Goal: Information Seeking & Learning: Learn about a topic

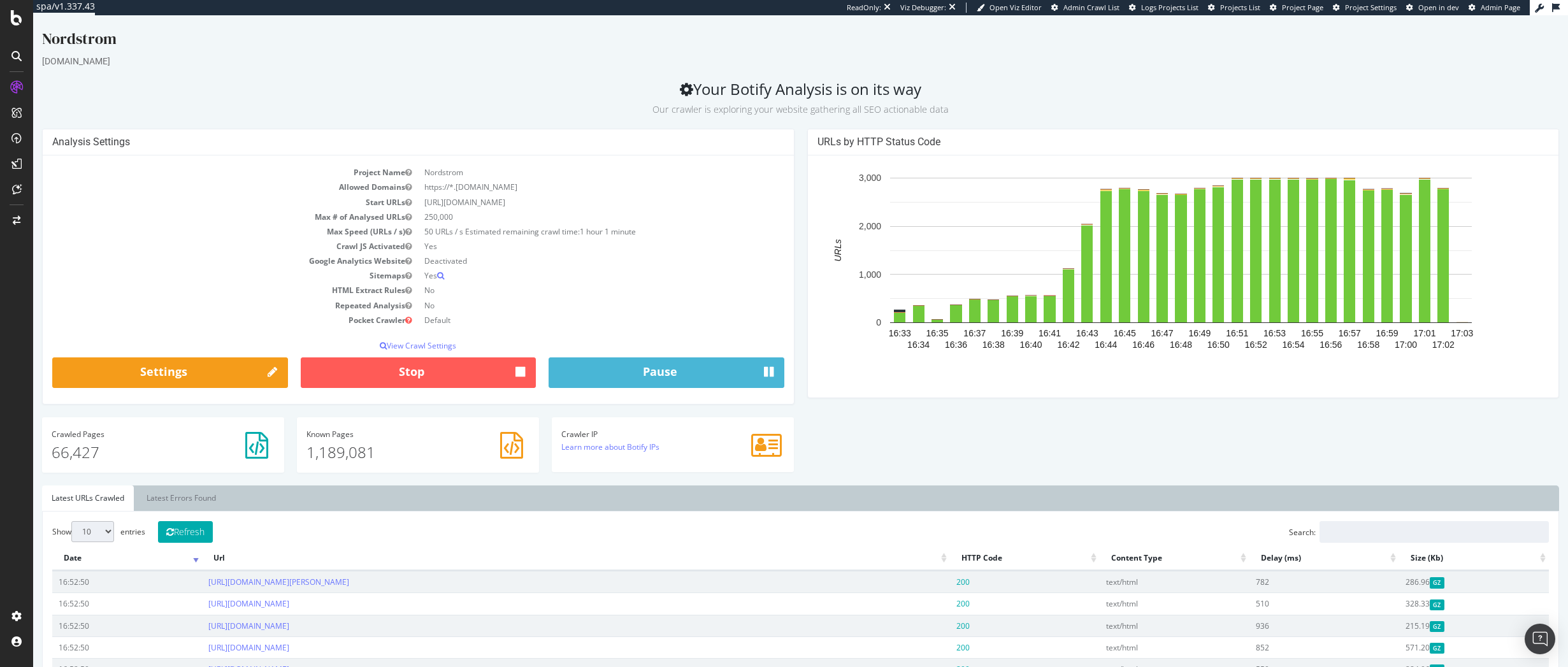
click at [227, 283] on td "HTML Extract Rules" at bounding box center [235, 290] width 366 height 15
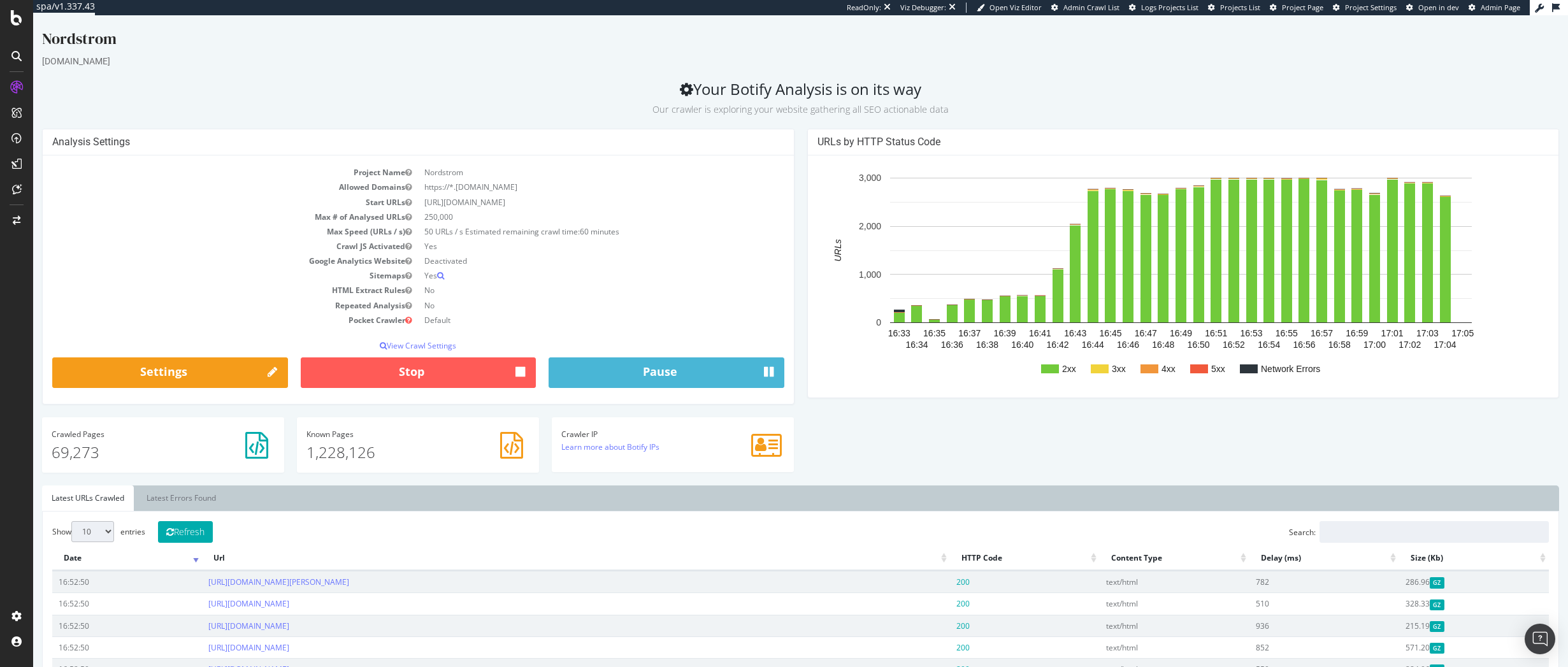
click at [263, 302] on td "Repeated Analysis" at bounding box center [235, 306] width 366 height 15
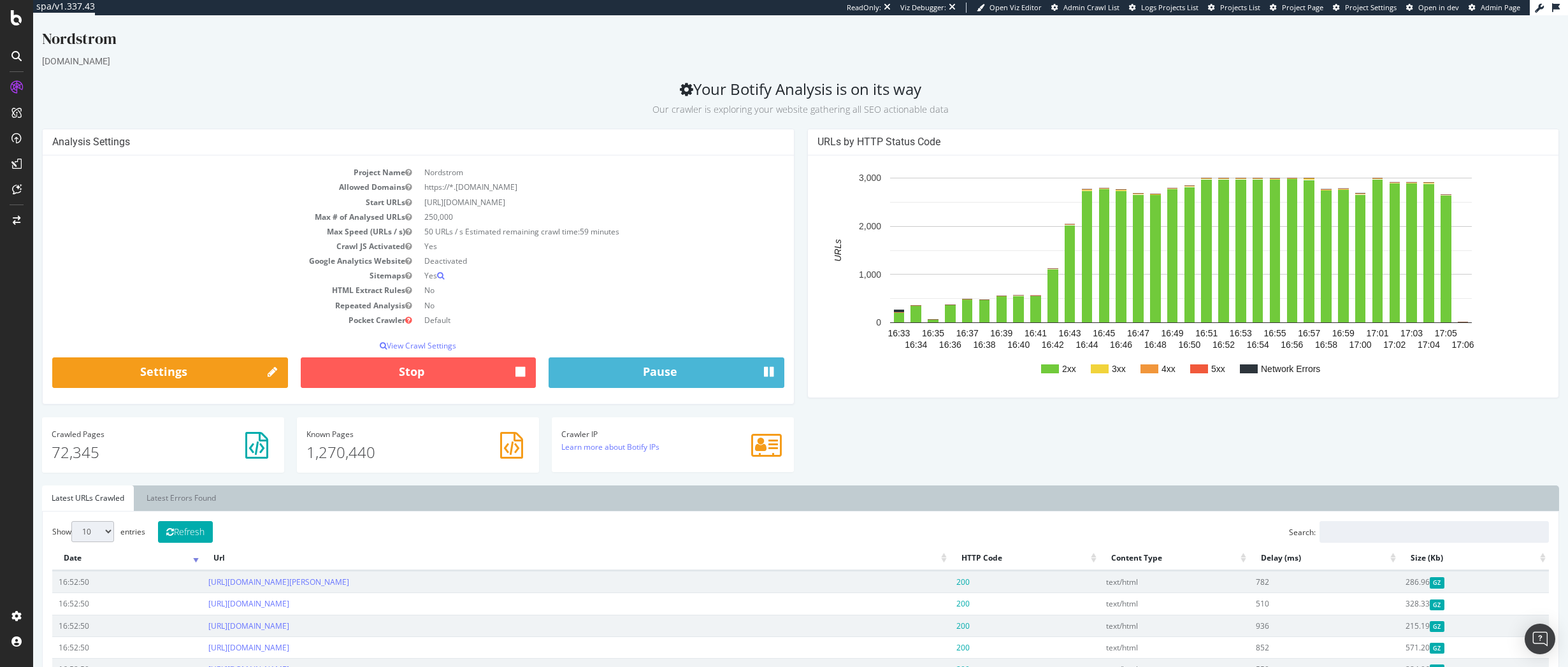
click at [314, 479] on div "Known Pages 1,270,440" at bounding box center [418, 451] width 255 height 68
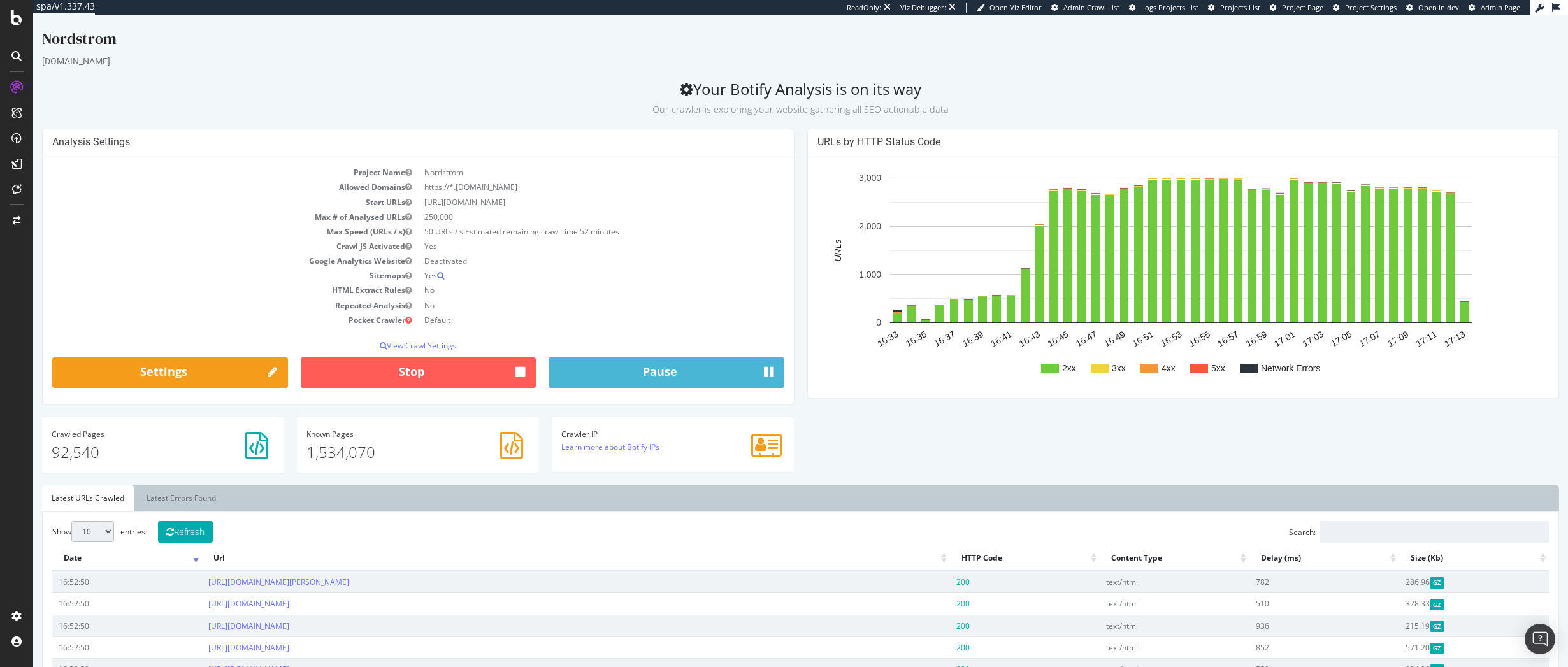
click at [314, 80] on h2 "Your Botify Analysis is on its way Our crawler is exploring your website gather…" at bounding box center [800, 98] width 1517 height 36
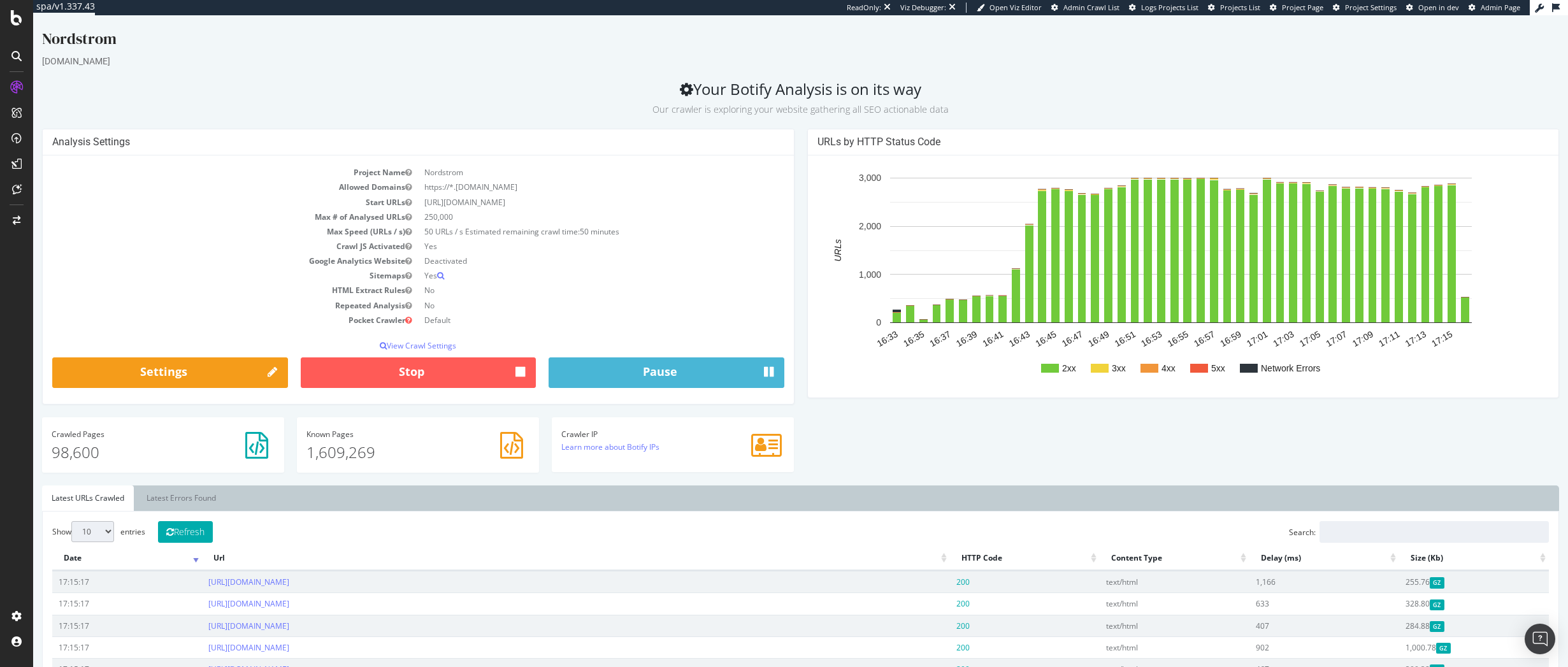
drag, startPoint x: 121, startPoint y: 201, endPoint x: 114, endPoint y: 198, distance: 7.6
click at [121, 201] on td "Start URLs" at bounding box center [235, 202] width 366 height 15
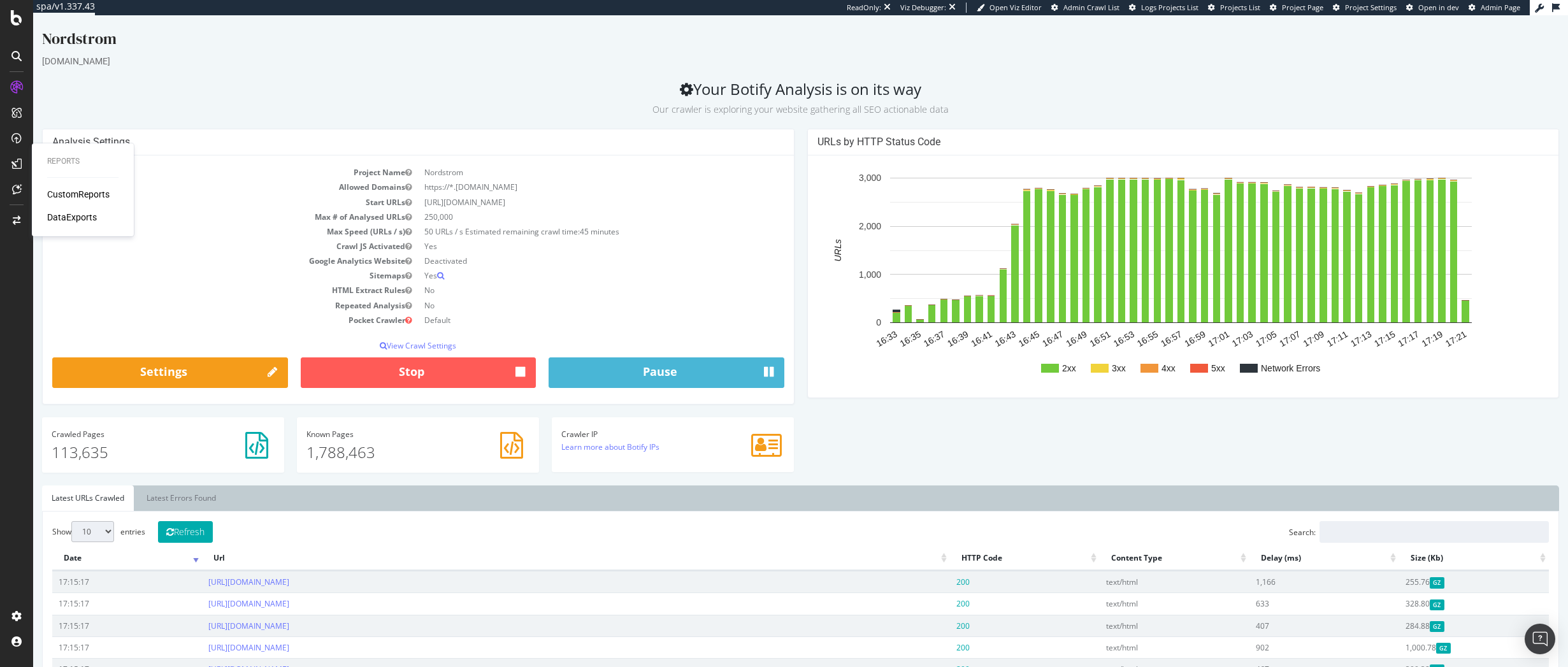
click at [326, 494] on ul "Latest URLs Crawled Latest Errors Found" at bounding box center [800, 498] width 1517 height 25
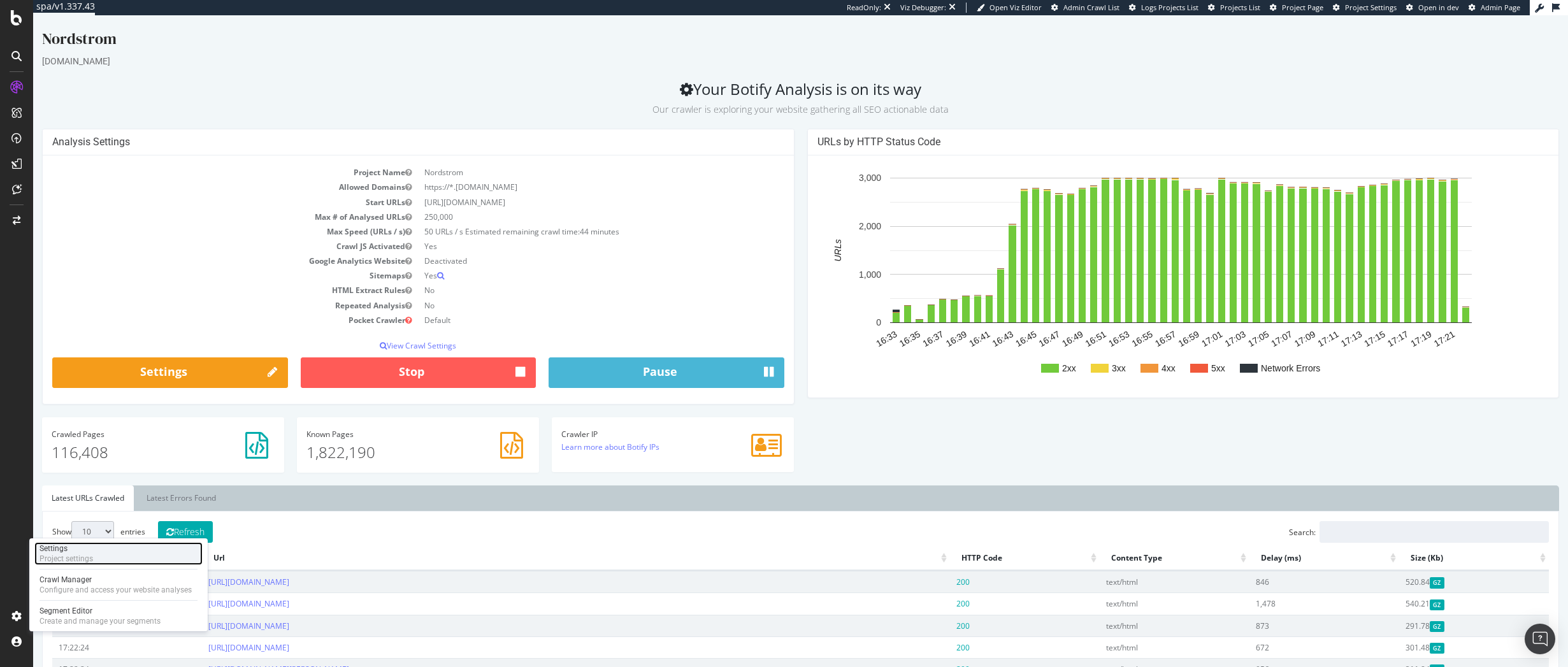
click at [92, 560] on div "Project settings" at bounding box center [66, 558] width 54 height 10
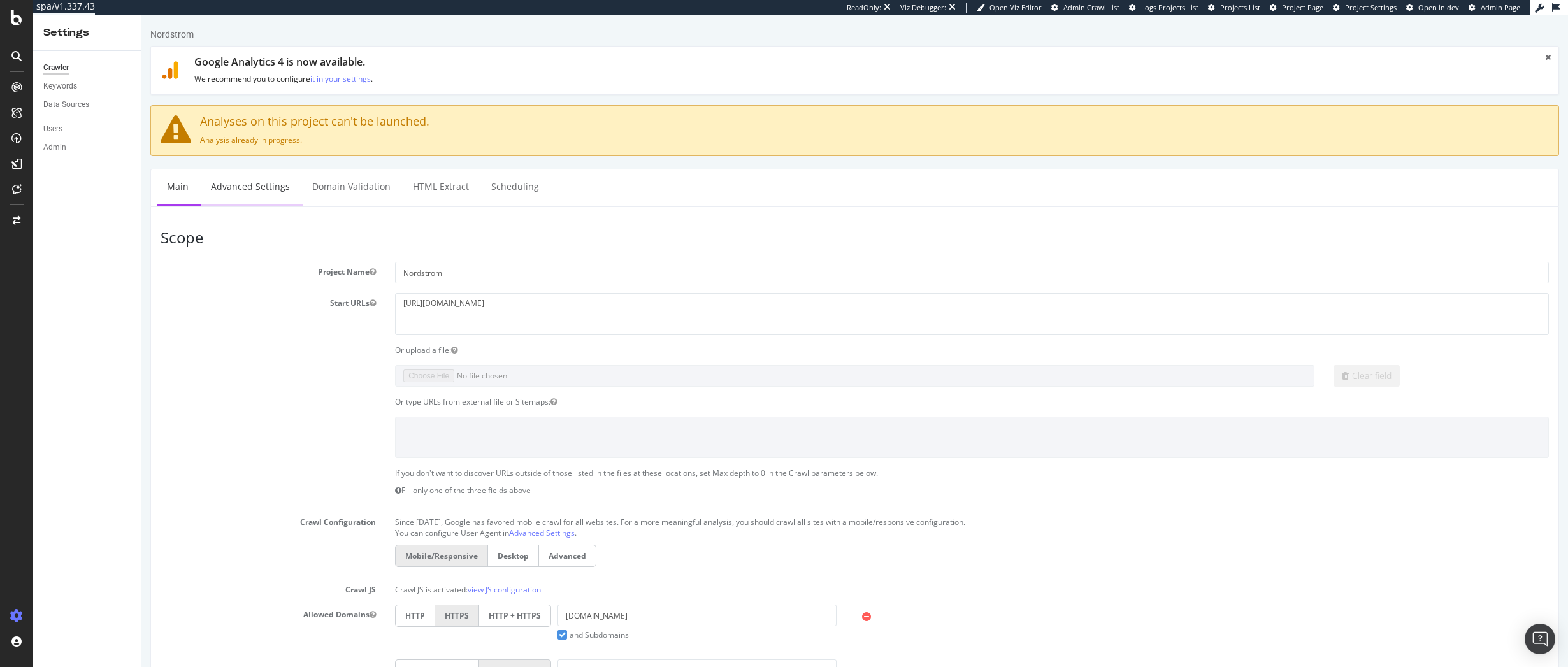
click at [268, 194] on link "Advanced Settings" at bounding box center [251, 187] width 98 height 35
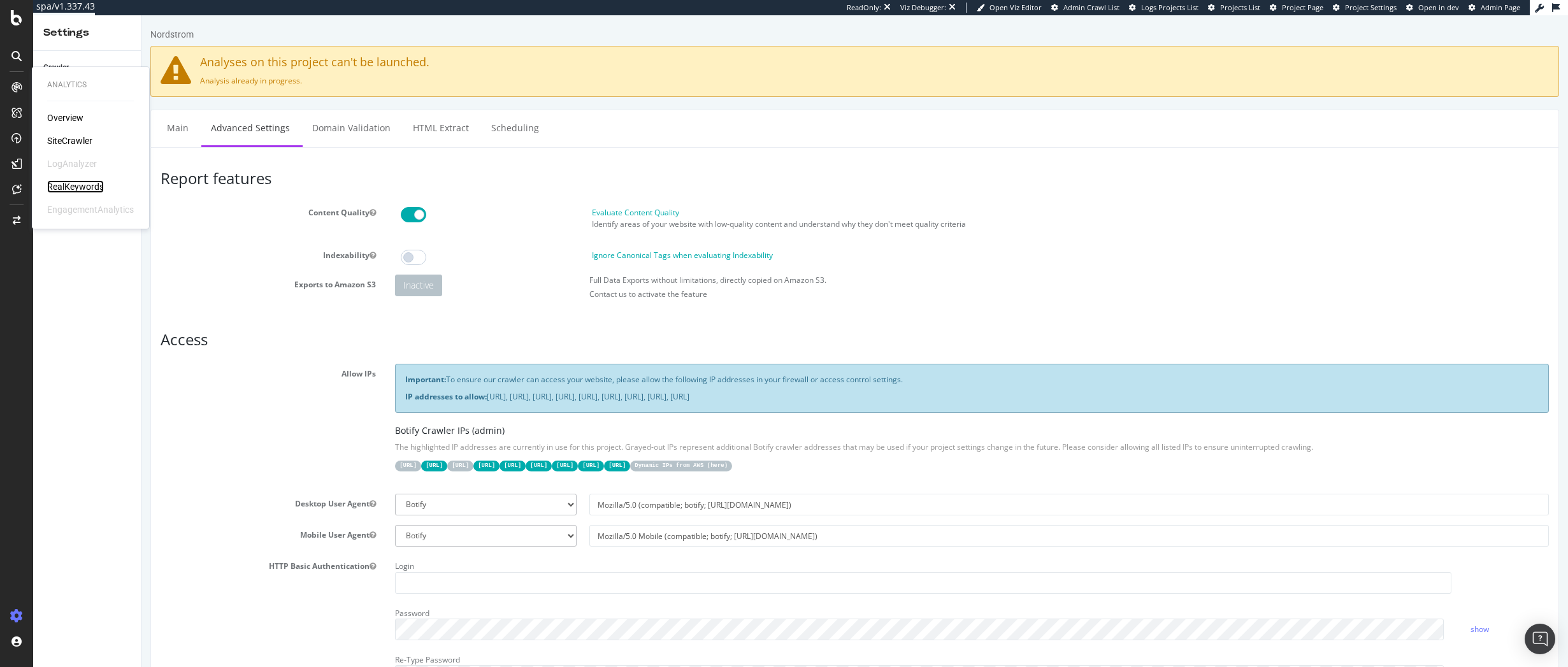
click at [66, 188] on div "RealKeywords" at bounding box center [76, 186] width 57 height 13
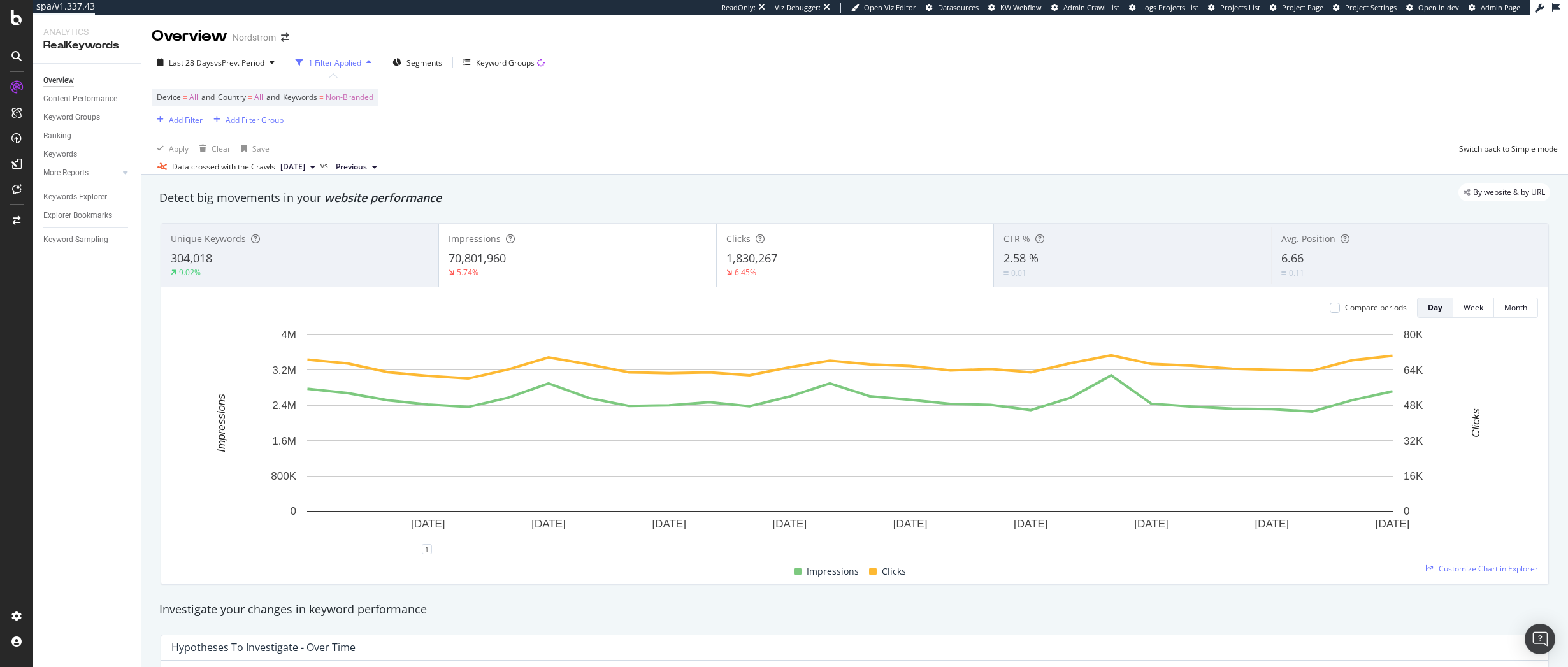
click at [569, 199] on div "By website & by URL" at bounding box center [848, 192] width 1404 height 18
click at [73, 585] on div "Configure and access your website analyses" at bounding box center [116, 589] width 152 height 10
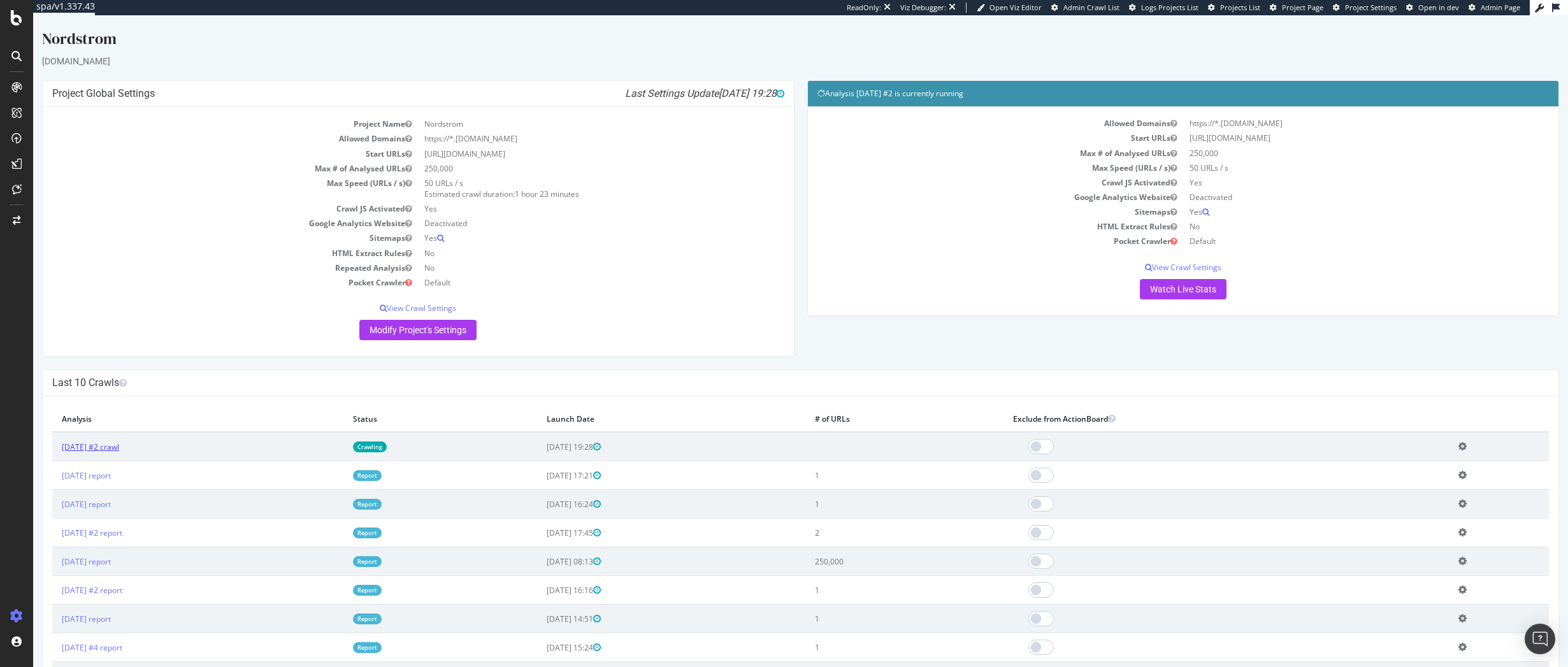
click at [101, 450] on link "2025 Sep. 25th #2 crawl" at bounding box center [90, 447] width 57 height 11
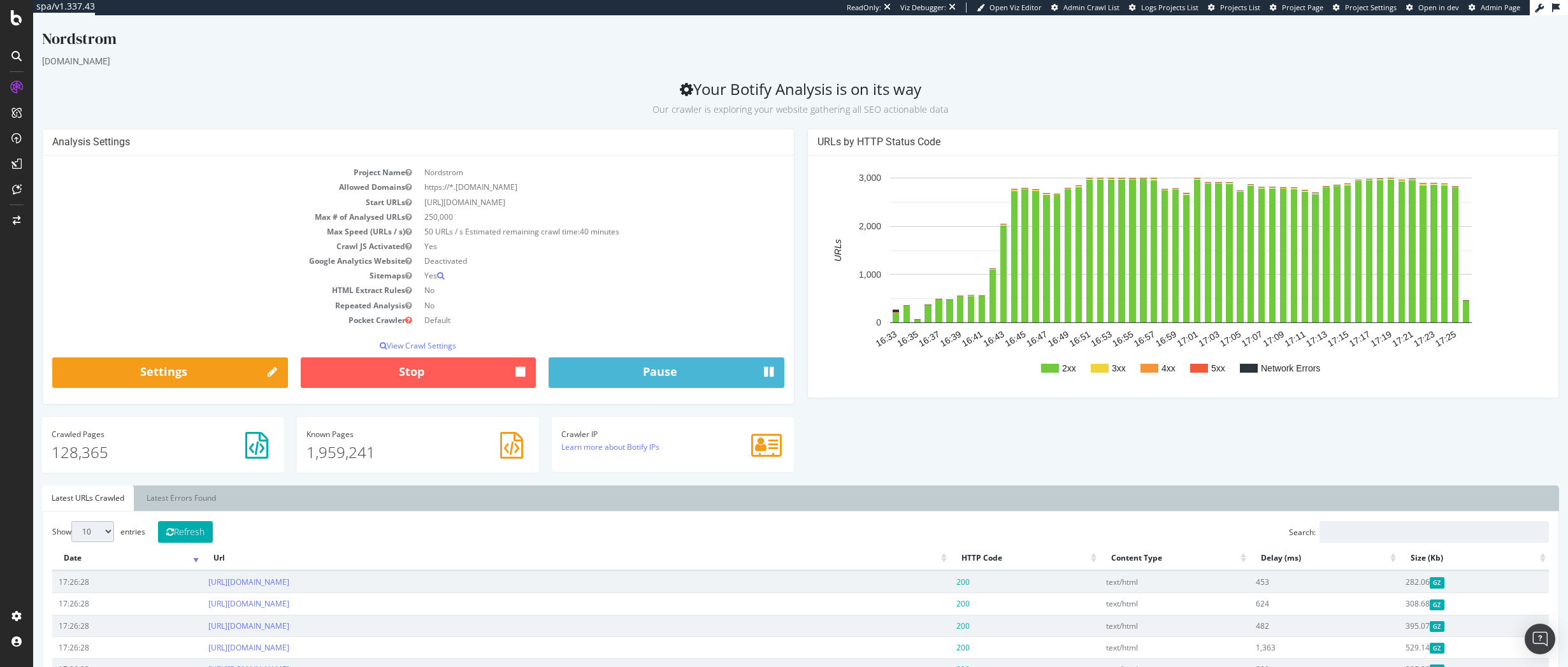
click at [258, 278] on td "Sitemaps" at bounding box center [235, 276] width 366 height 15
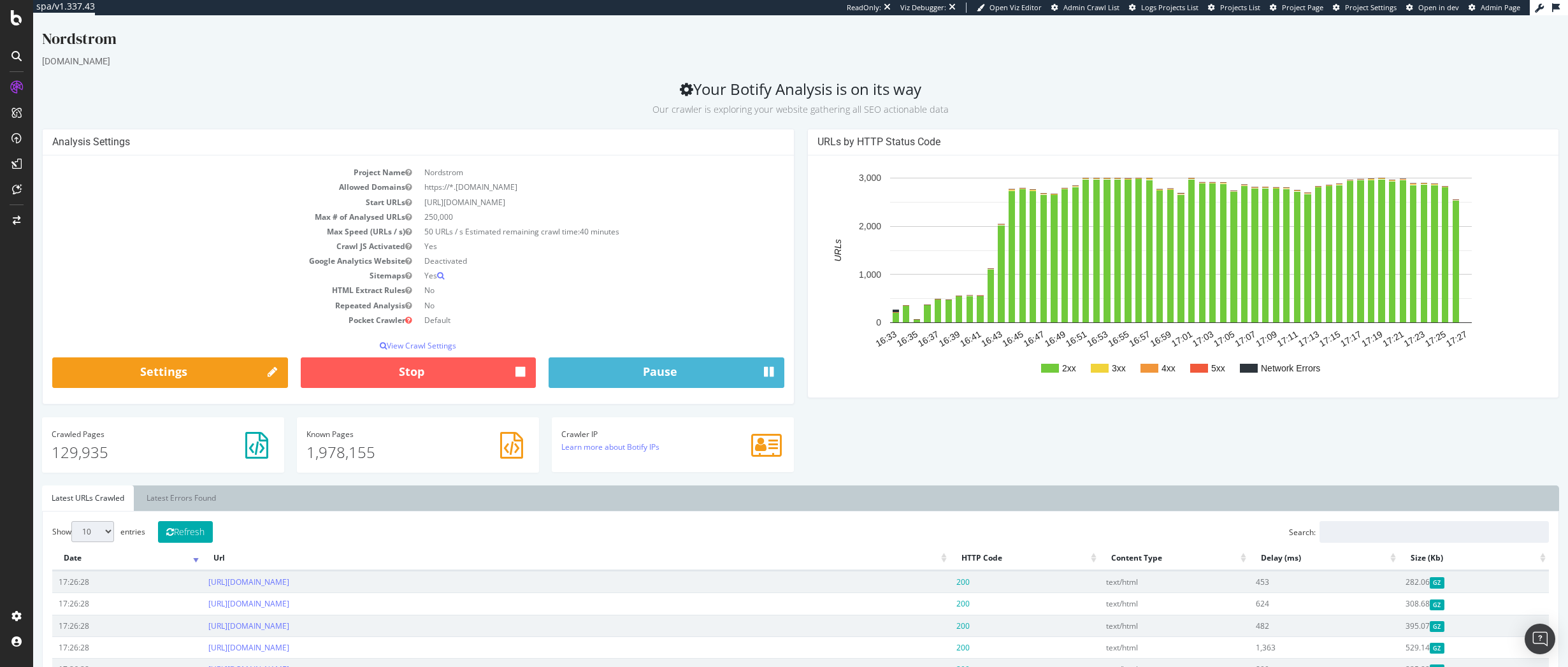
click at [245, 274] on td "Sitemaps" at bounding box center [235, 276] width 366 height 15
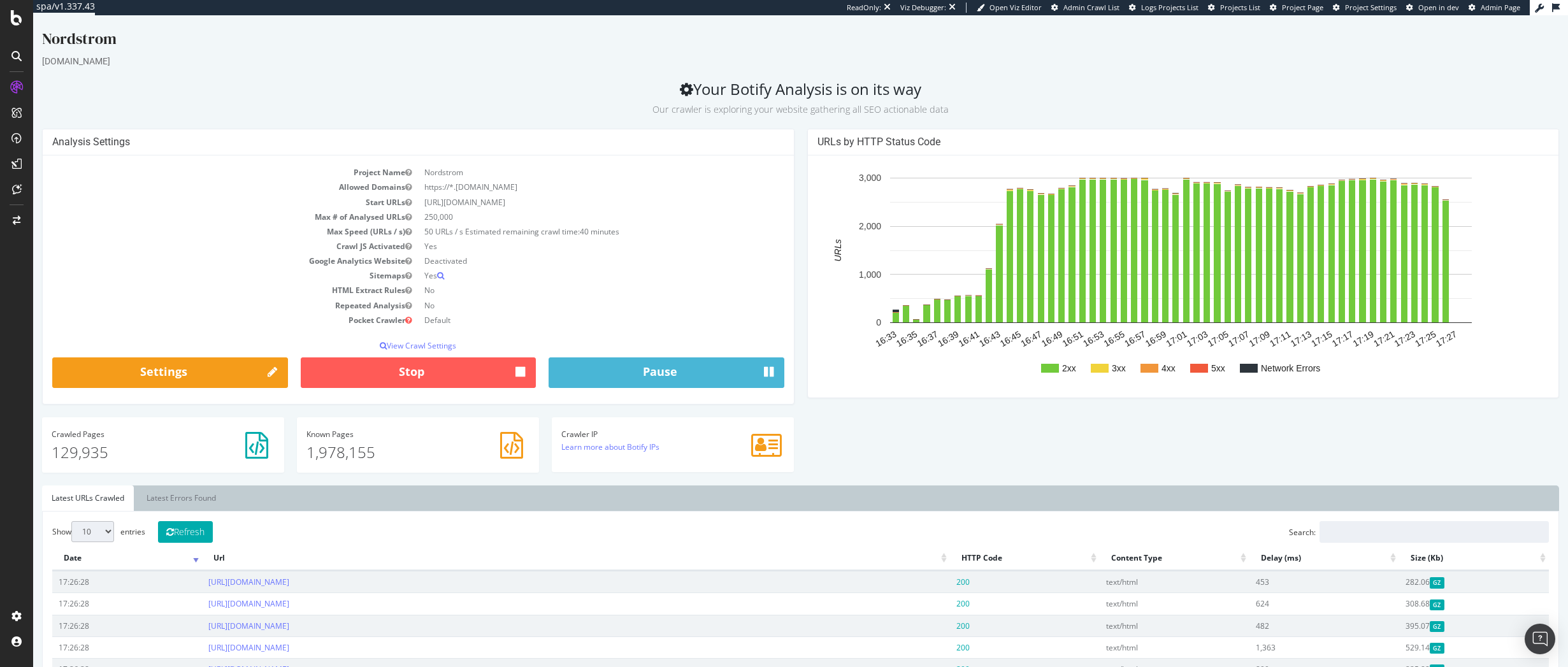
click at [227, 305] on td "Repeated Analysis" at bounding box center [235, 306] width 366 height 15
click at [367, 497] on ul "Latest URLs Crawled Latest Errors Found" at bounding box center [800, 498] width 1517 height 25
click at [289, 625] on link "https://www.nordstrom.com/s/lip-addict-lip-maximizer-gloss/7307717?origin=categ…" at bounding box center [249, 626] width 81 height 11
